Goal: Transaction & Acquisition: Purchase product/service

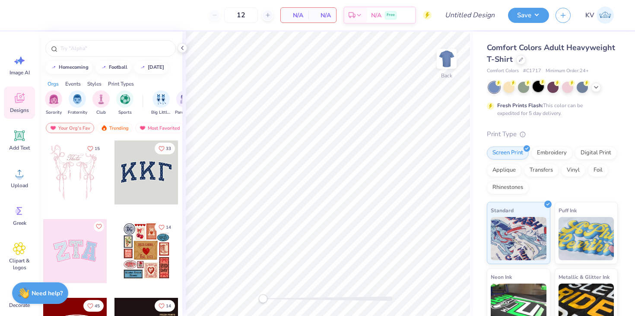
click at [535, 87] on div at bounding box center [538, 86] width 11 height 11
click at [523, 60] on div at bounding box center [521, 59] width 10 height 10
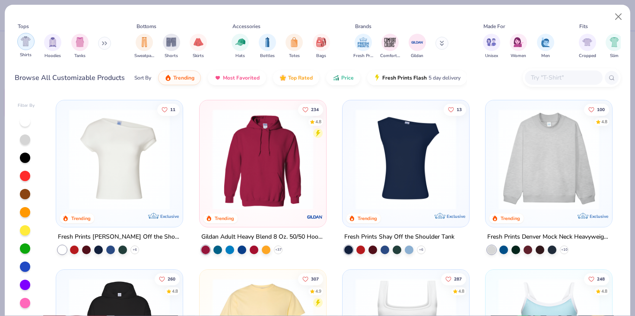
click at [23, 38] on img "filter for Shirts" at bounding box center [26, 41] width 10 height 10
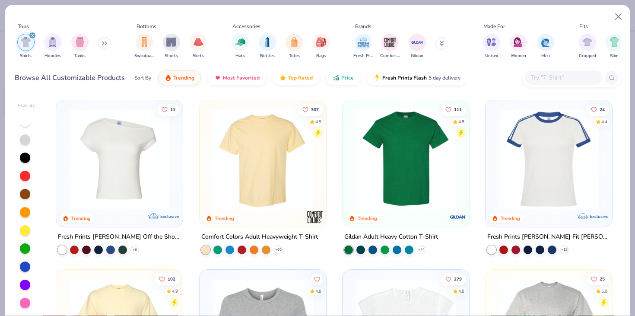
click at [127, 141] on img at bounding box center [119, 159] width 109 height 101
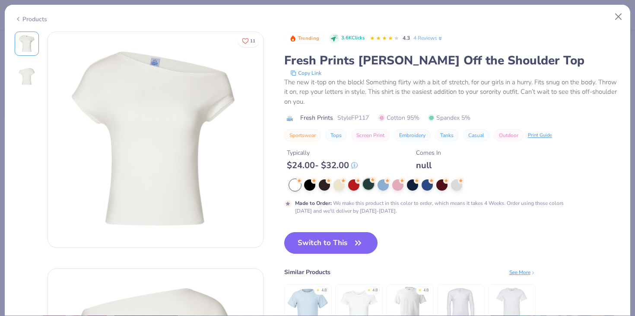
click at [371, 189] on div at bounding box center [368, 183] width 11 height 11
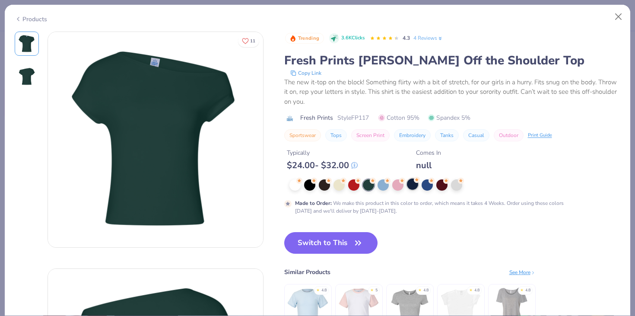
click at [408, 188] on div at bounding box center [412, 183] width 11 height 11
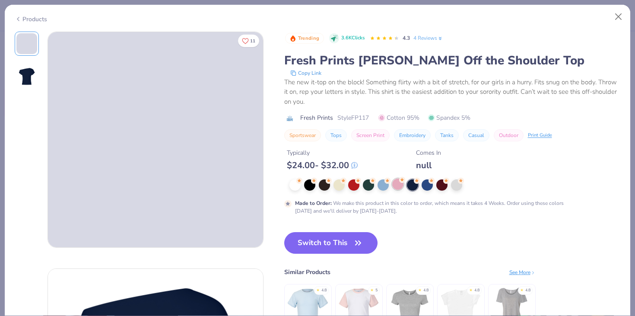
click at [394, 187] on div at bounding box center [397, 183] width 11 height 11
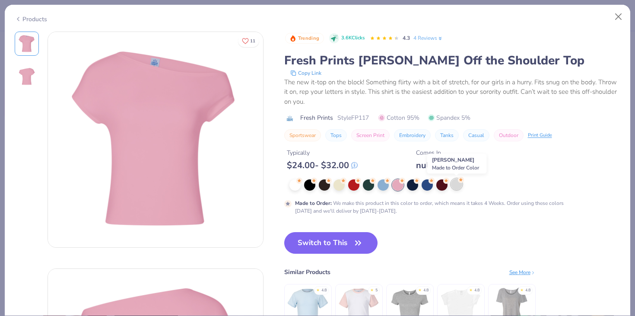
click at [457, 187] on div at bounding box center [456, 183] width 11 height 11
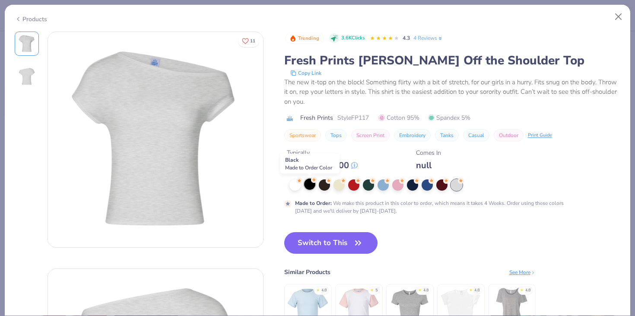
click at [311, 185] on div at bounding box center [309, 183] width 11 height 11
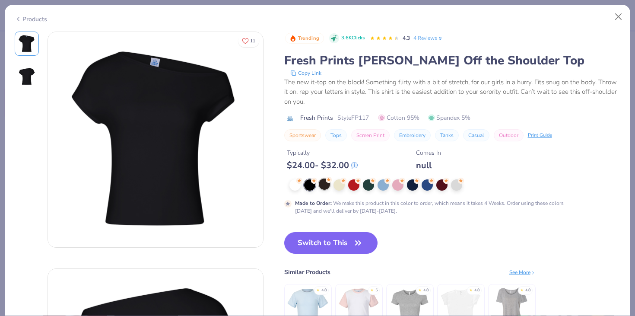
click at [319, 185] on div at bounding box center [324, 183] width 11 height 11
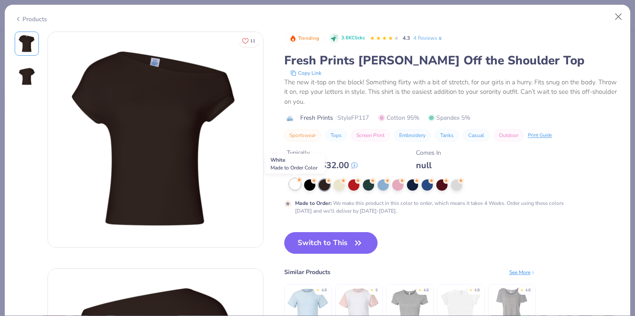
click at [295, 182] on div at bounding box center [294, 183] width 11 height 11
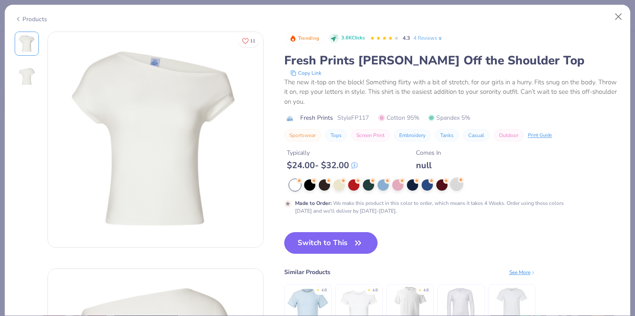
click at [452, 186] on div at bounding box center [456, 183] width 11 height 11
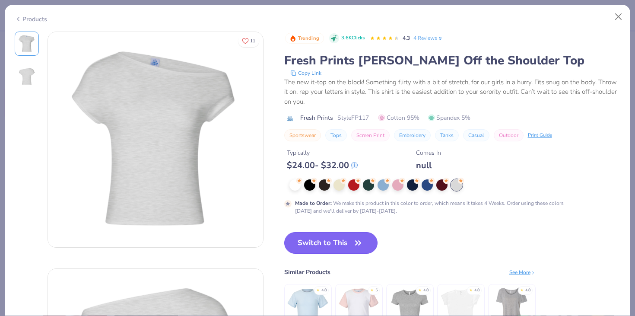
click at [328, 243] on button "Switch to This" at bounding box center [331, 243] width 94 height 22
type input "50"
type textarea "x"
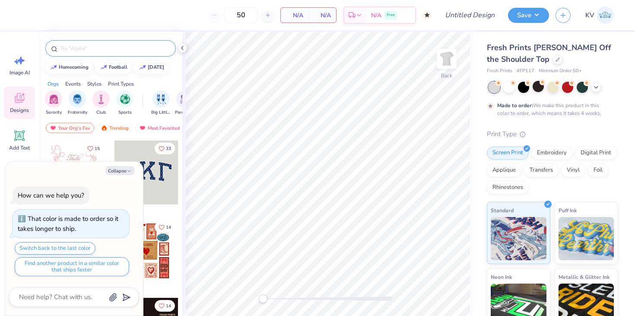
click at [108, 53] on div at bounding box center [110, 48] width 130 height 16
click at [104, 51] on input "text" at bounding box center [115, 48] width 111 height 9
type input "alpha chi omega"
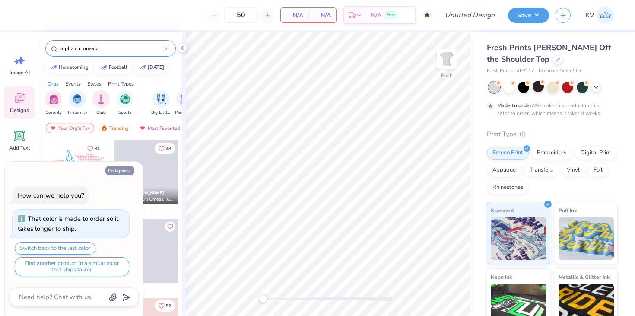
click at [111, 170] on button "Collapse" at bounding box center [119, 170] width 29 height 9
type textarea "x"
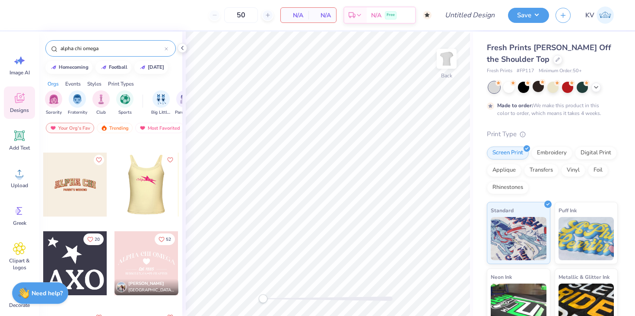
scroll to position [68, 0]
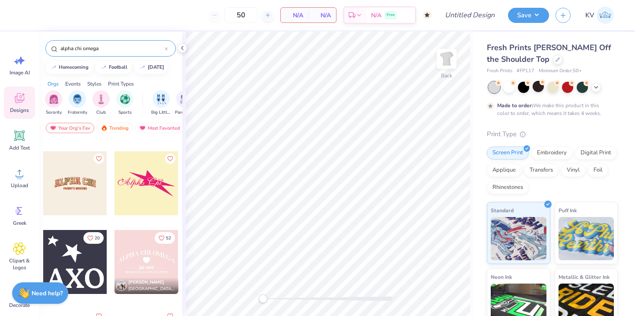
click at [113, 49] on input "alpha chi omega" at bounding box center [112, 48] width 105 height 9
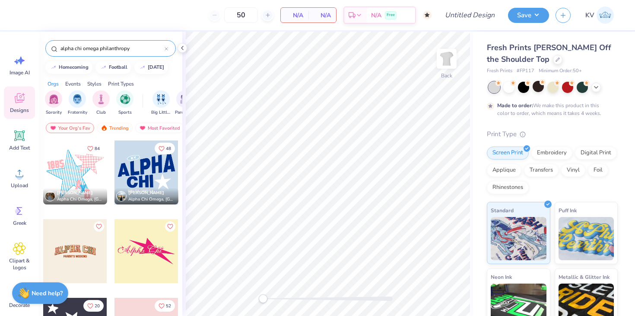
type input "alpha chi omega philanthropy"
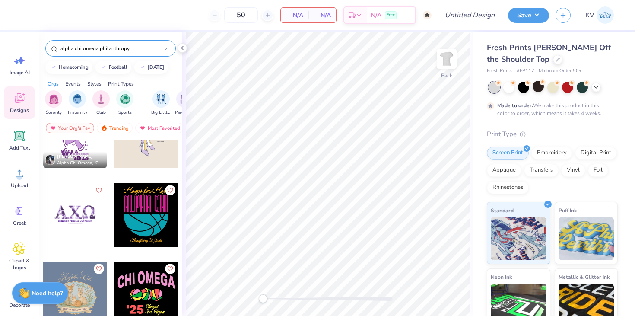
scroll to position [126, 0]
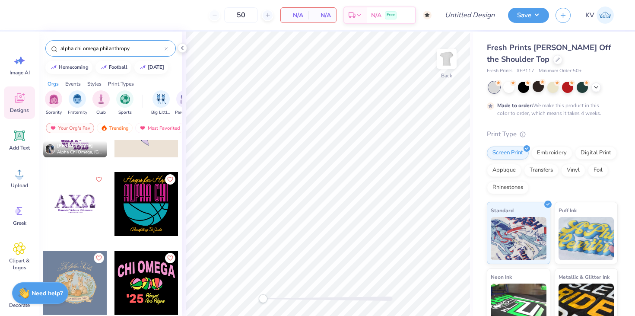
click at [76, 208] on div at bounding box center [75, 204] width 64 height 64
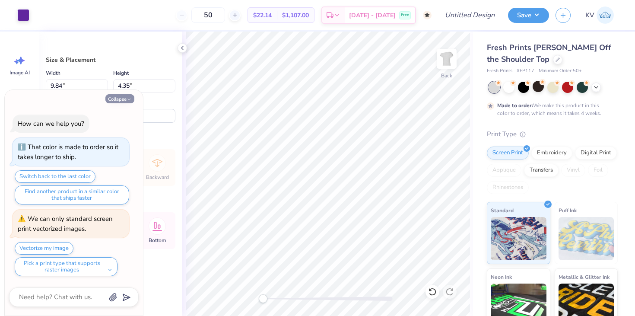
click at [118, 99] on button "Collapse" at bounding box center [119, 98] width 29 height 9
type textarea "x"
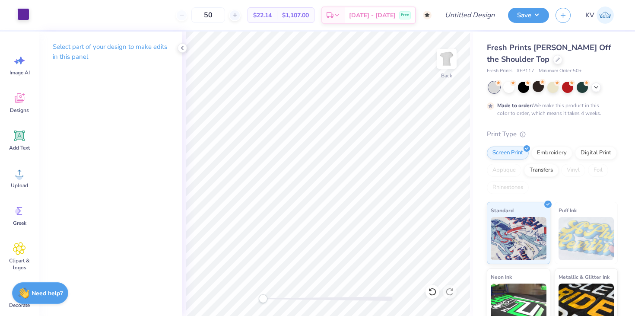
click at [19, 13] on div at bounding box center [23, 14] width 12 height 12
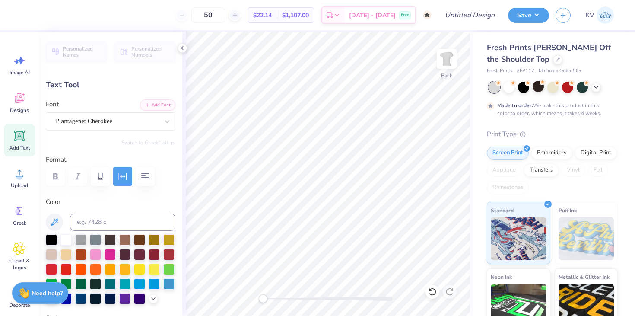
type input "5.08"
type input "0.45"
type input "6.46"
type input "2.94"
type input "0.55"
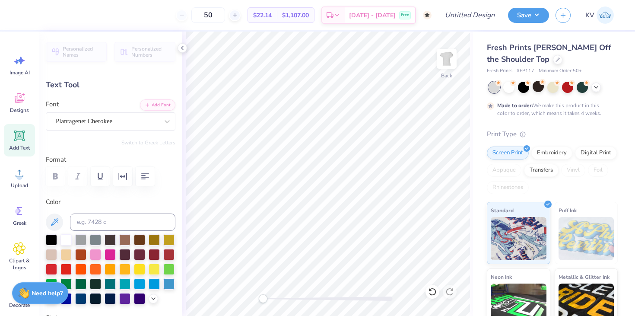
type input "6.35"
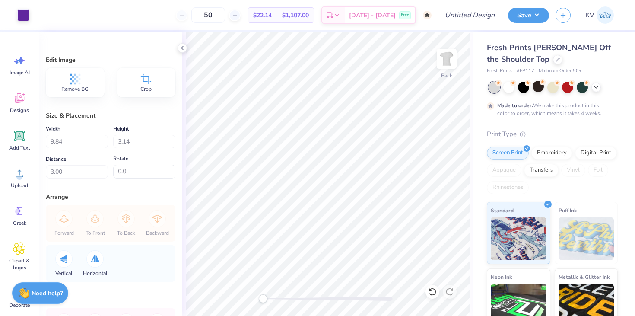
click at [511, 96] on div "Made to order: We make this product in this color to order, which means it take…" at bounding box center [552, 99] width 131 height 35
click at [511, 90] on div at bounding box center [508, 86] width 11 height 11
